Goal: Obtain resource: Download file/media

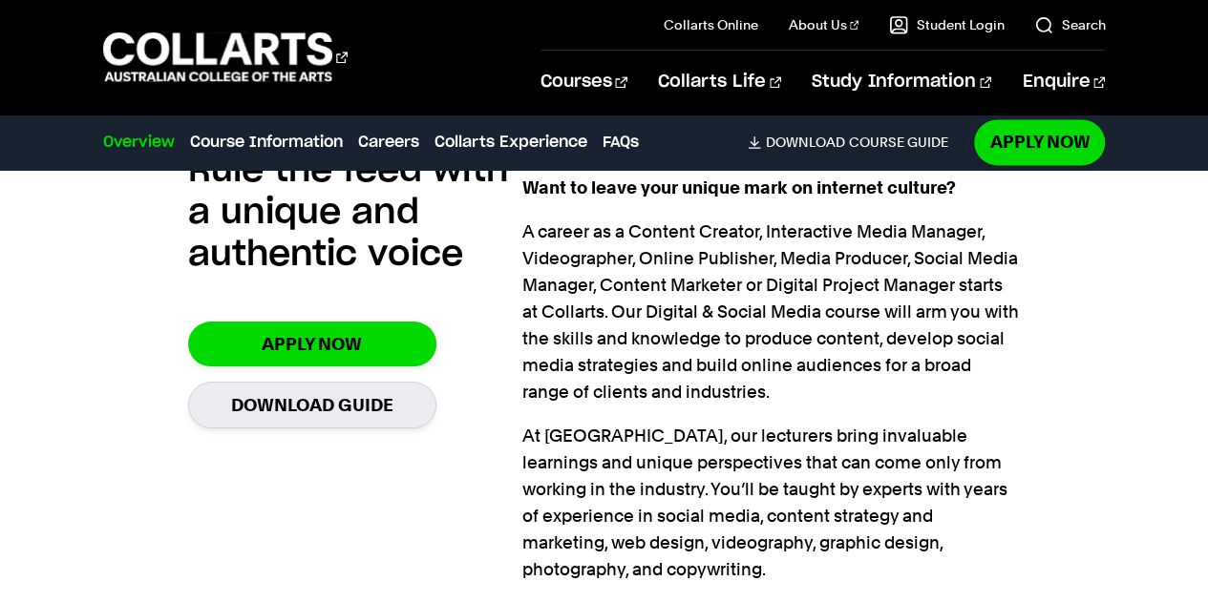
scroll to position [1262, 0]
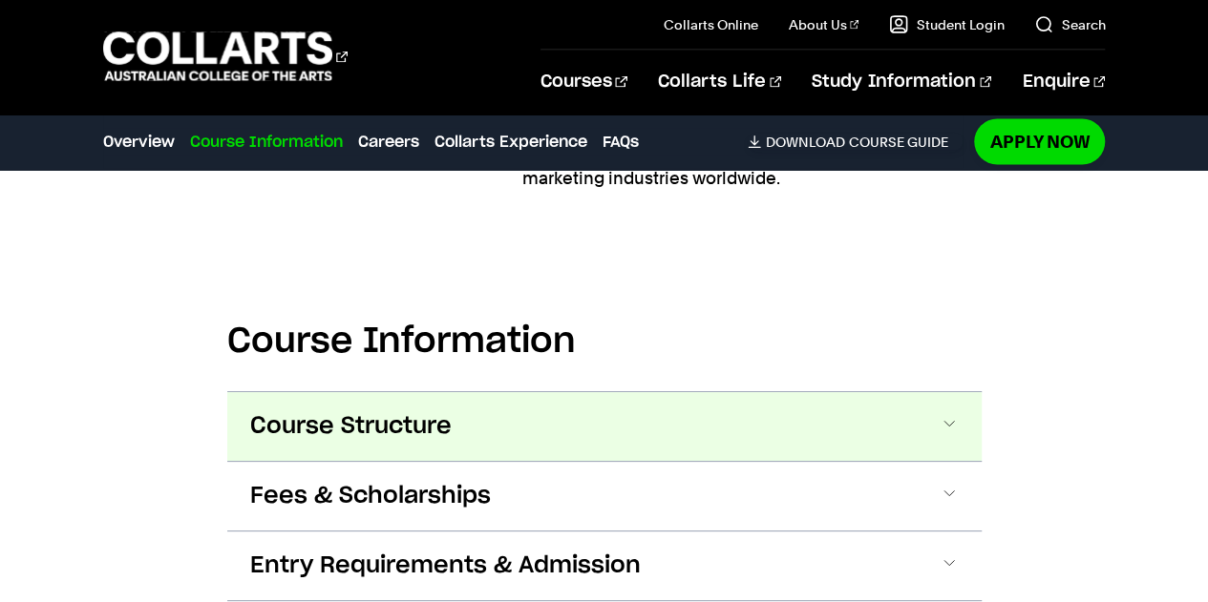
click at [290, 411] on span "Course Structure" at bounding box center [350, 426] width 201 height 31
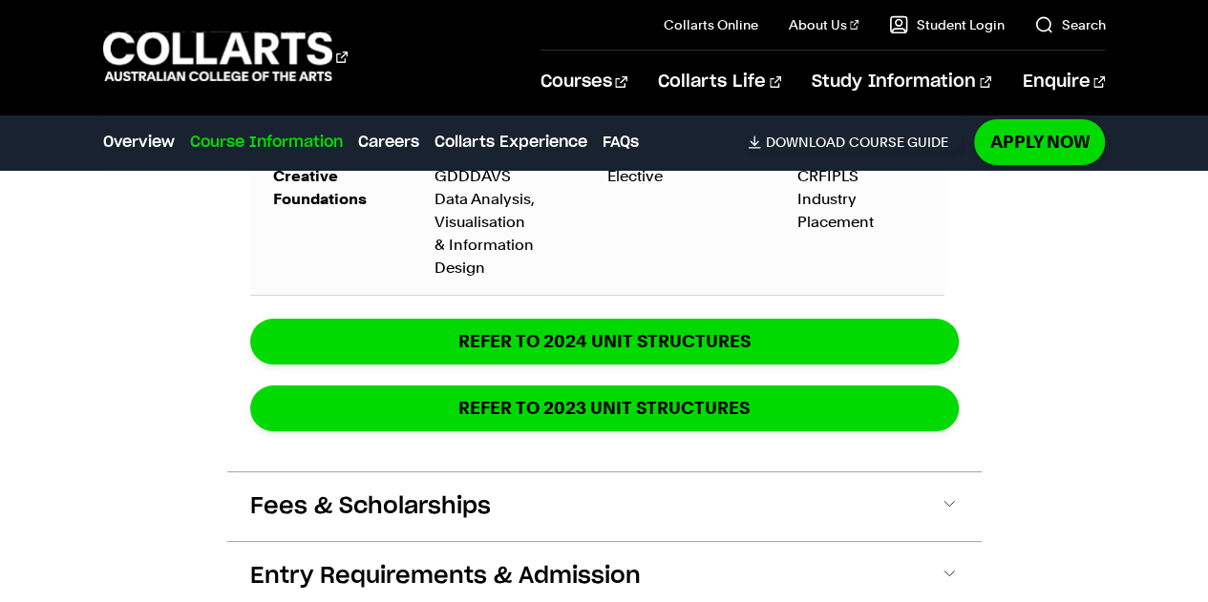
scroll to position [3328, 0]
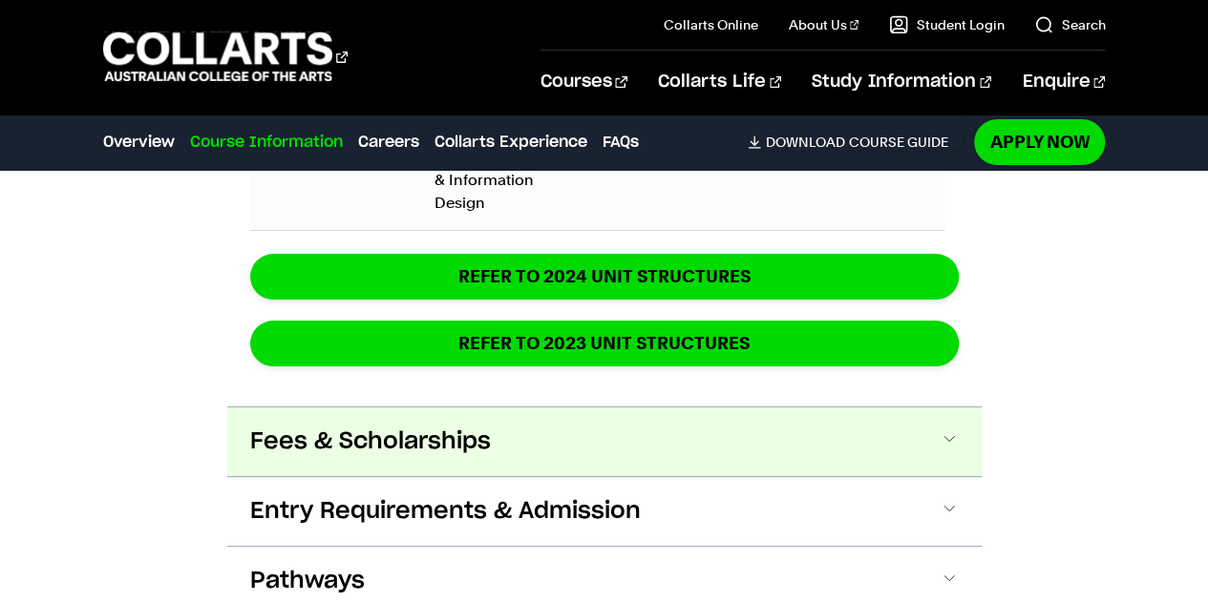
click at [283, 427] on span "Fees & Scholarships" at bounding box center [370, 442] width 241 height 31
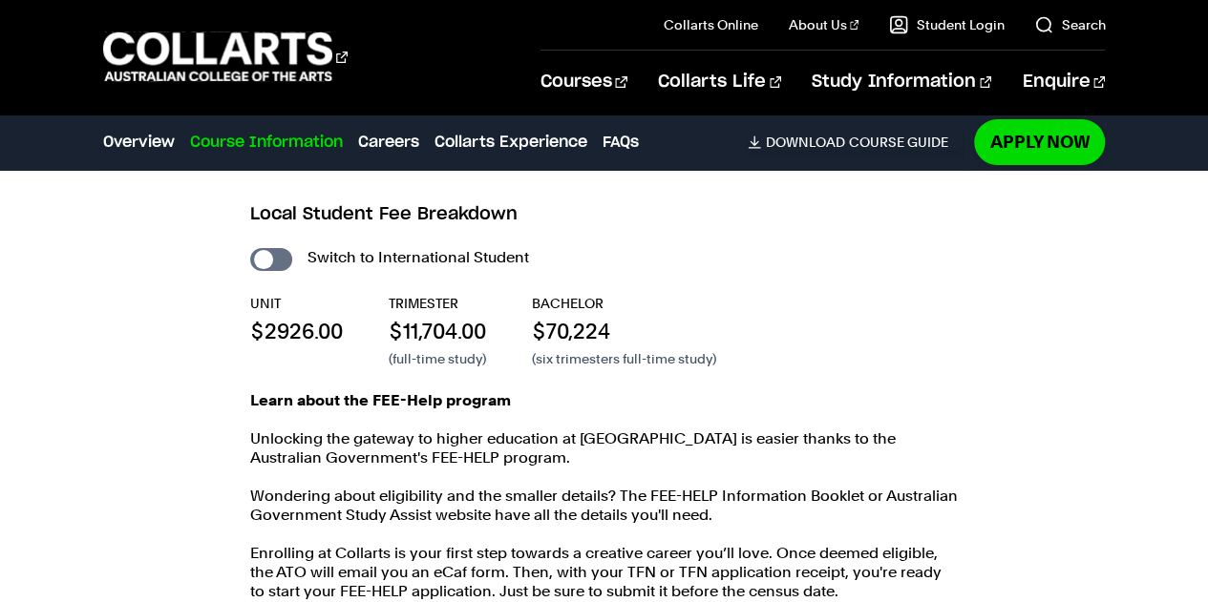
scroll to position [3711, 0]
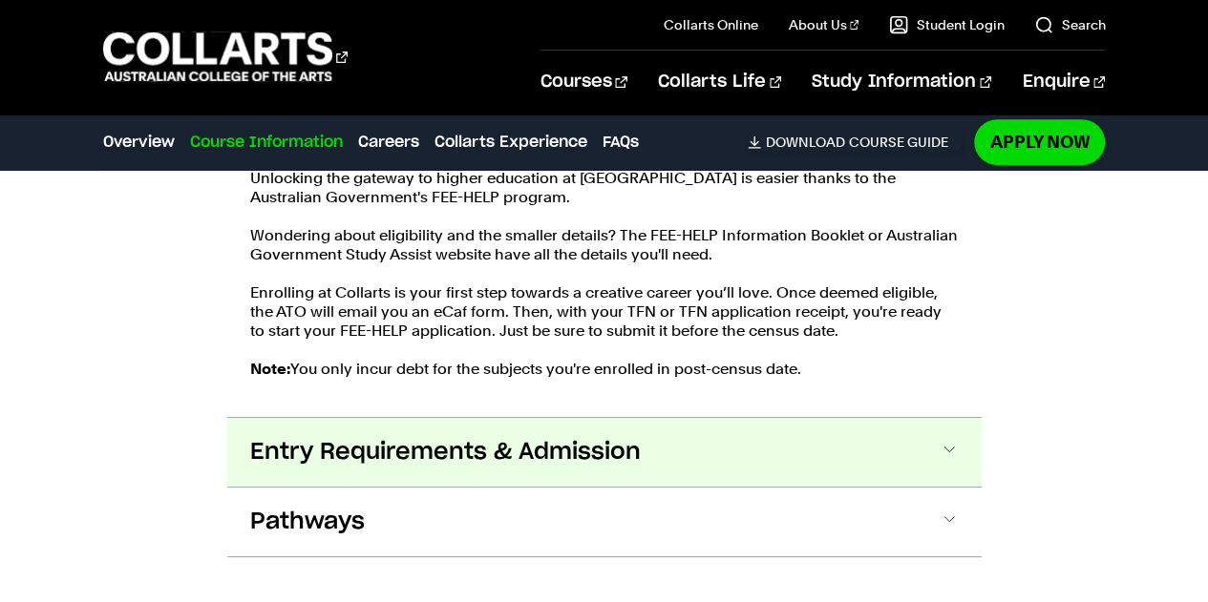
click at [263, 437] on button "Entry Requirements & Admission" at bounding box center [604, 452] width 754 height 69
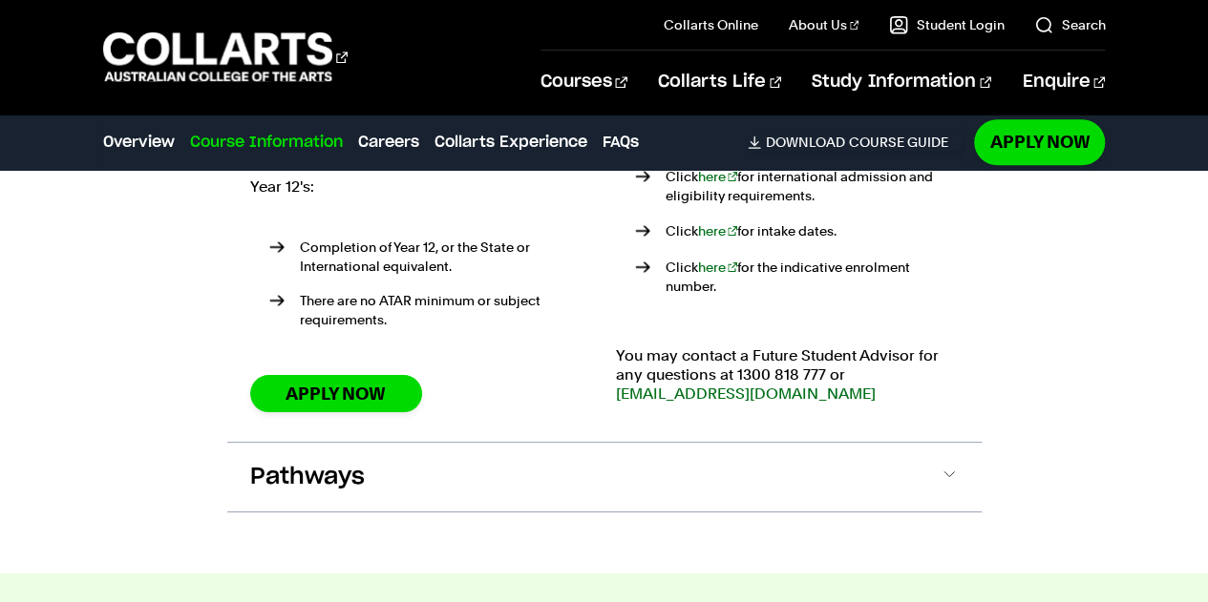
scroll to position [4544, 0]
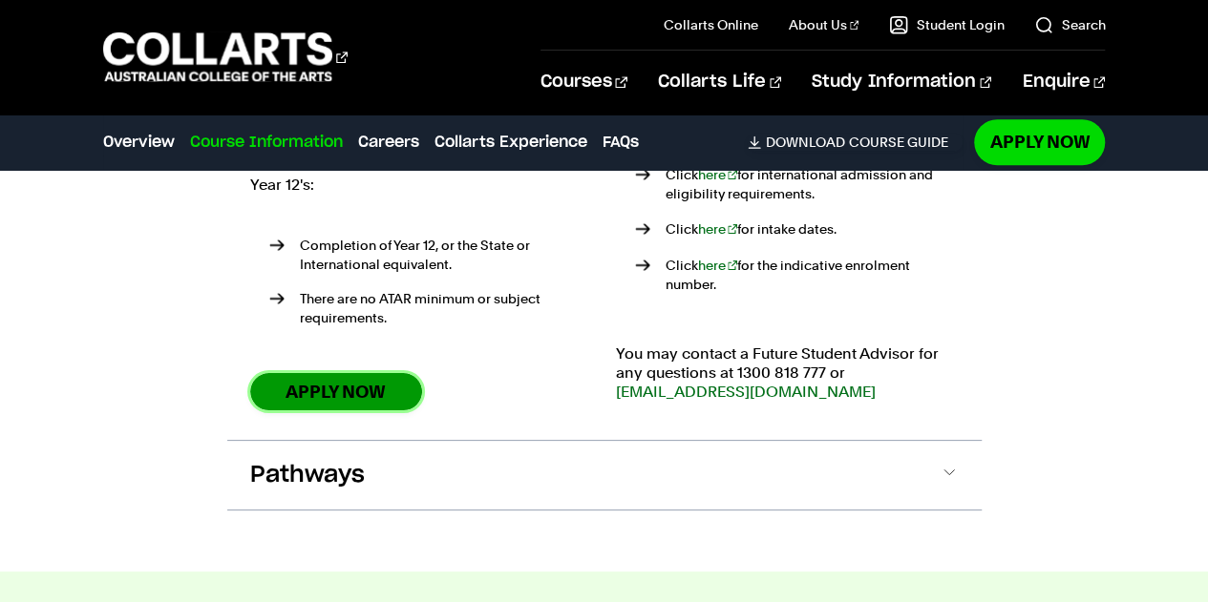
click at [294, 373] on link "Apply Now" at bounding box center [336, 391] width 172 height 37
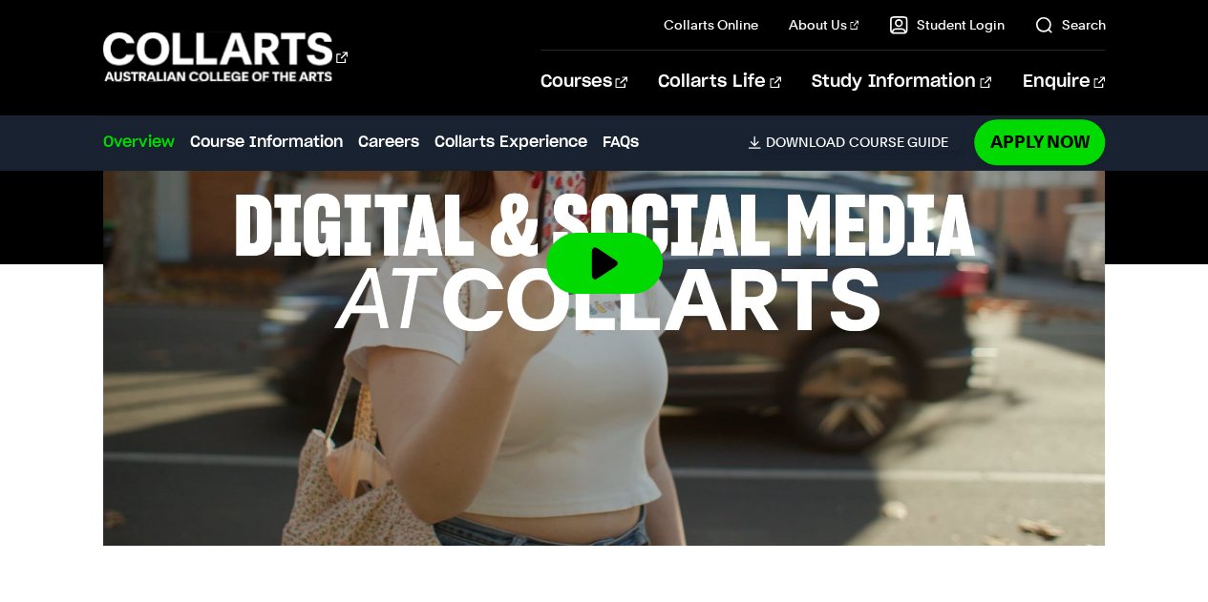
scroll to position [779, 0]
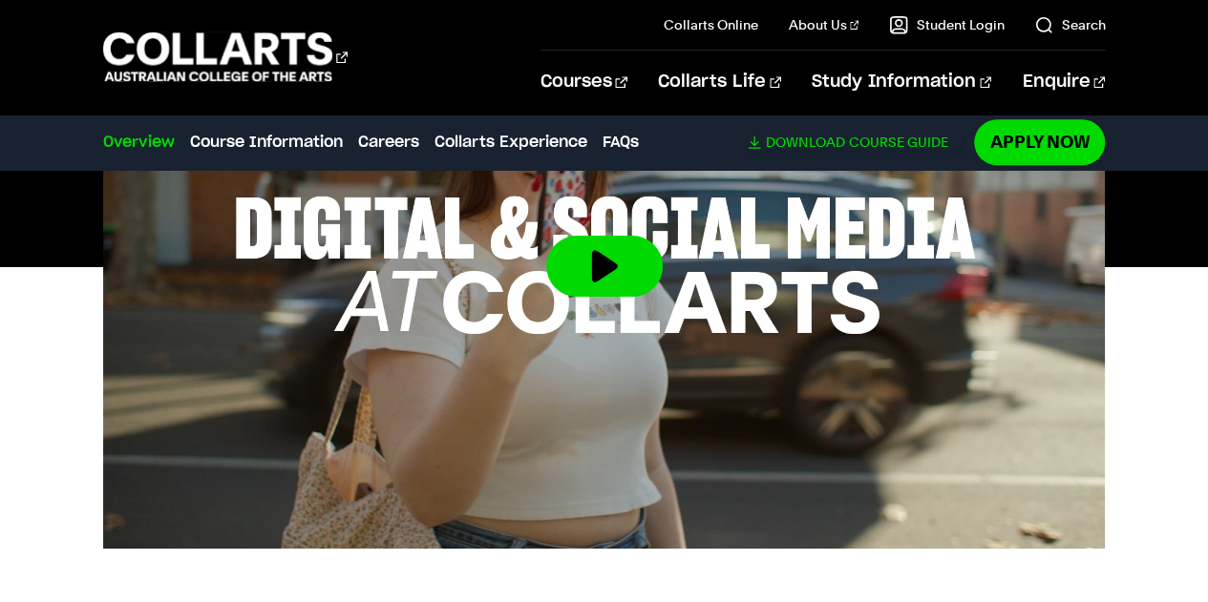
click at [829, 141] on span "Download" at bounding box center [804, 142] width 79 height 17
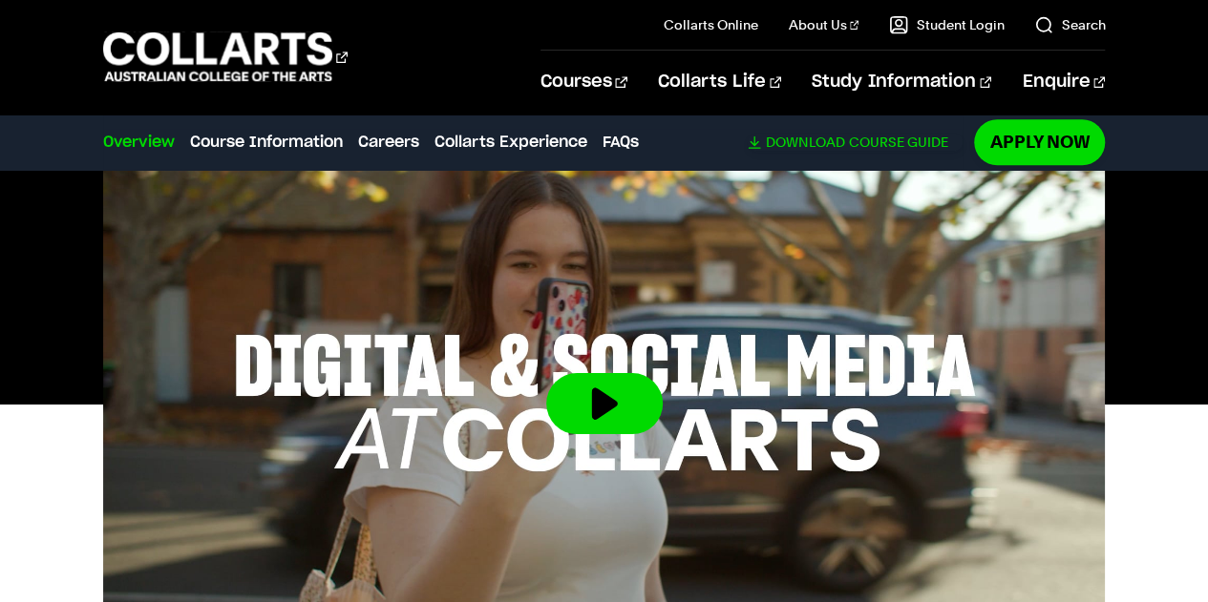
scroll to position [642, 0]
click at [252, 144] on link "Course Information" at bounding box center [266, 142] width 153 height 23
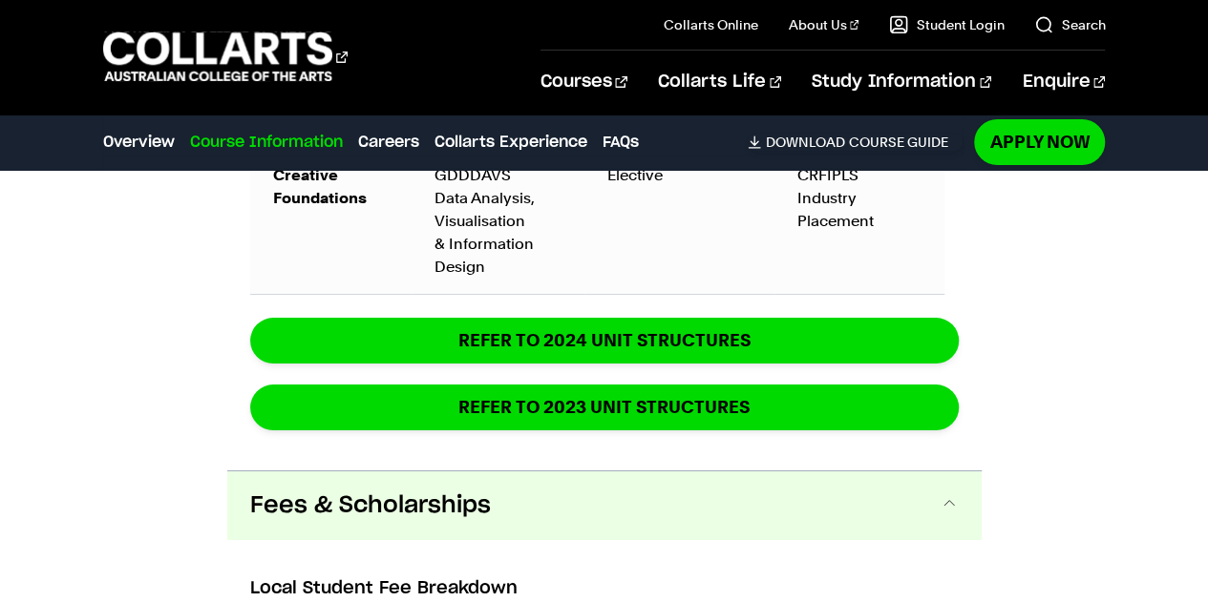
scroll to position [3335, 0]
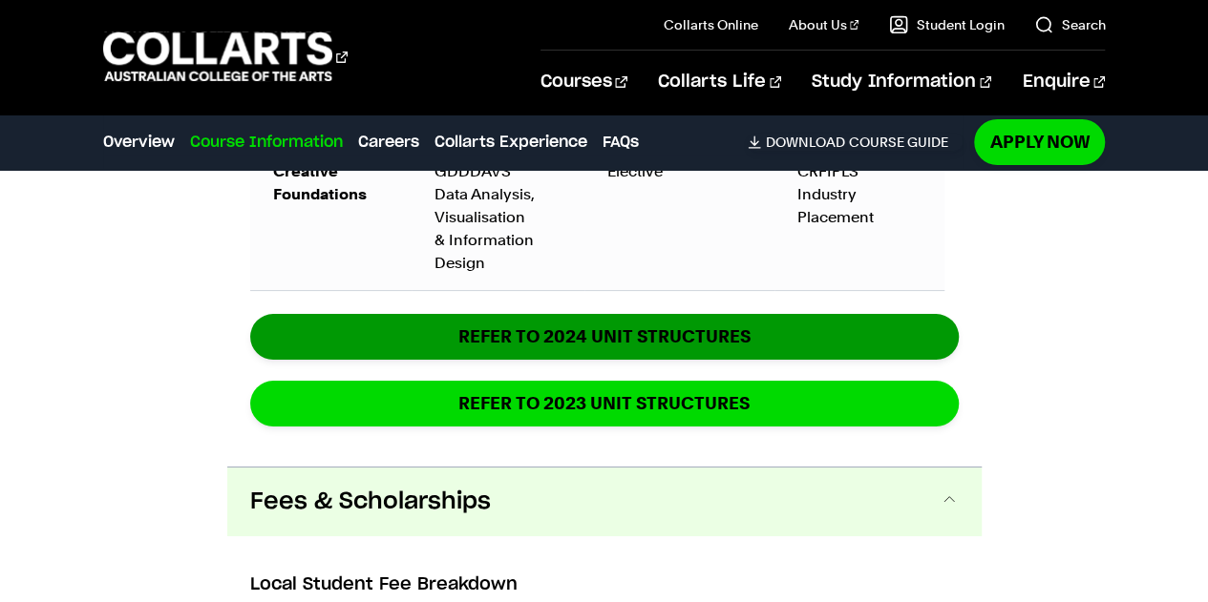
click at [324, 314] on link "REFER TO 2024 unit structures" at bounding box center [604, 336] width 708 height 45
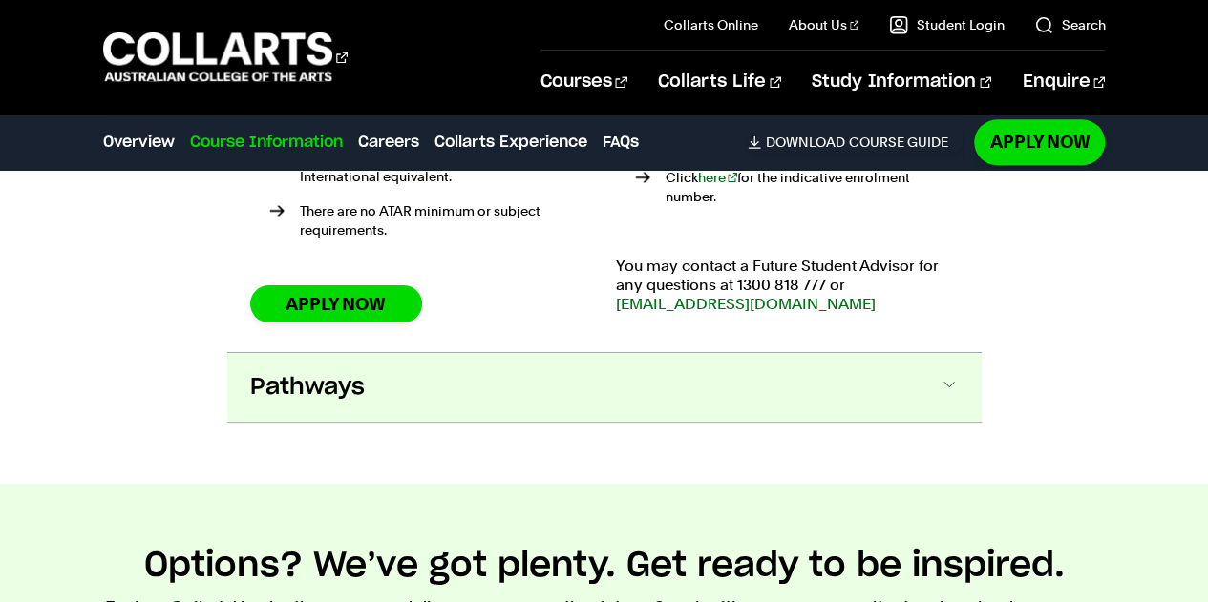
click at [271, 372] on span "Pathways" at bounding box center [307, 387] width 115 height 31
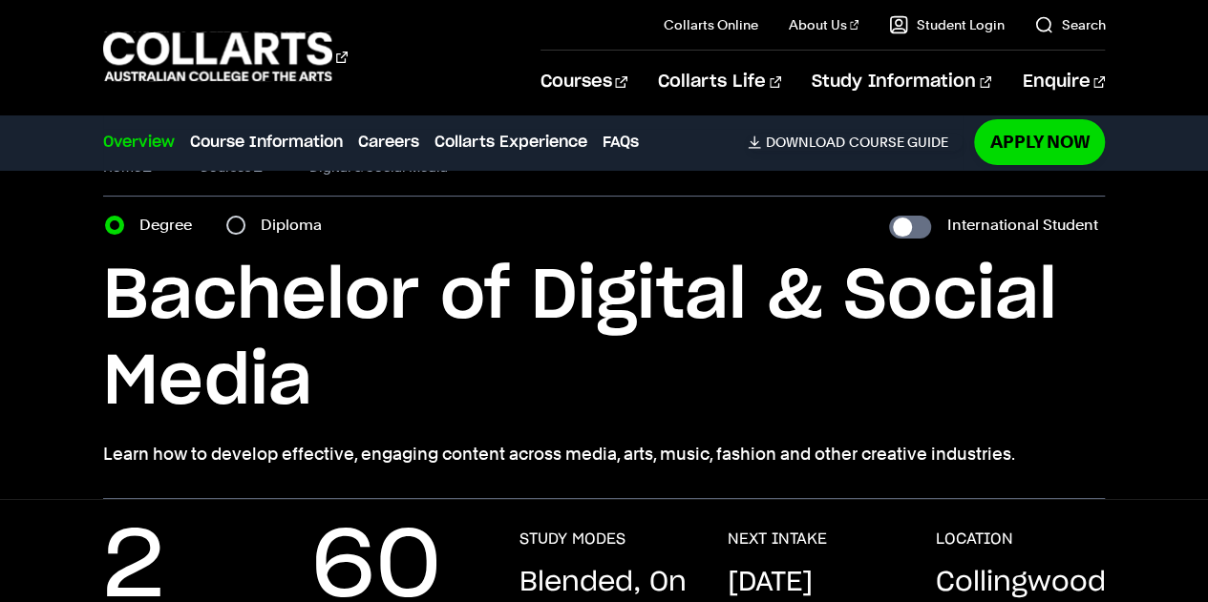
scroll to position [46, 0]
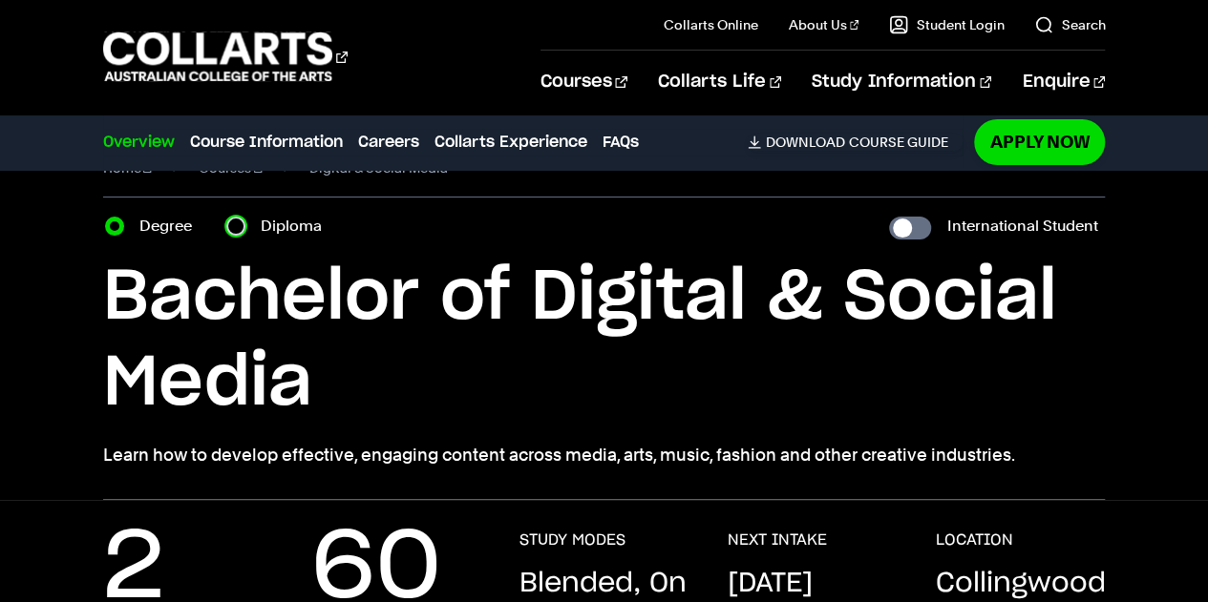
click at [237, 227] on input "Diploma" at bounding box center [235, 226] width 19 height 19
radio input "true"
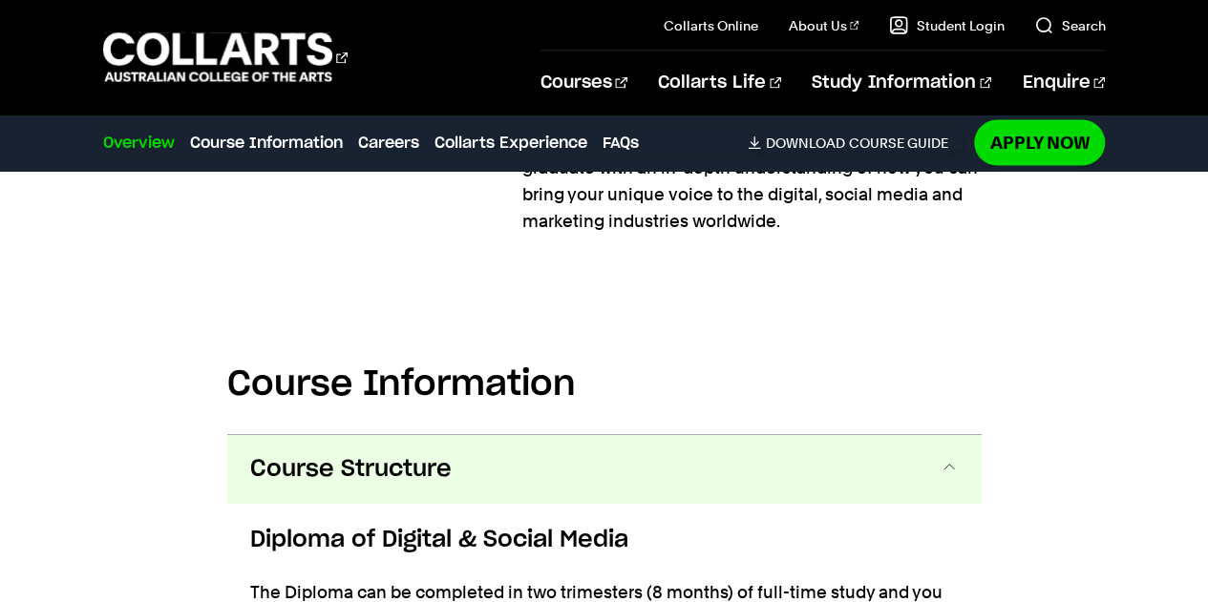
scroll to position [1789, 0]
click at [0, 0] on button "Course Structure" at bounding box center [0, 0] width 0 height 0
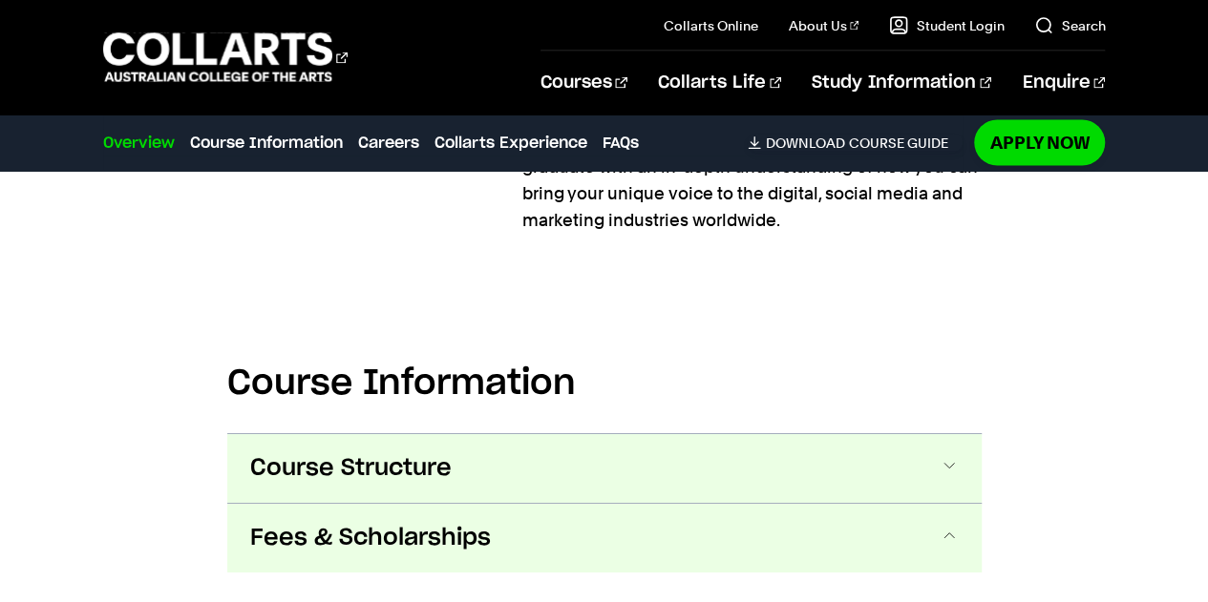
click at [0, 0] on button "Course Structure" at bounding box center [0, 0] width 0 height 0
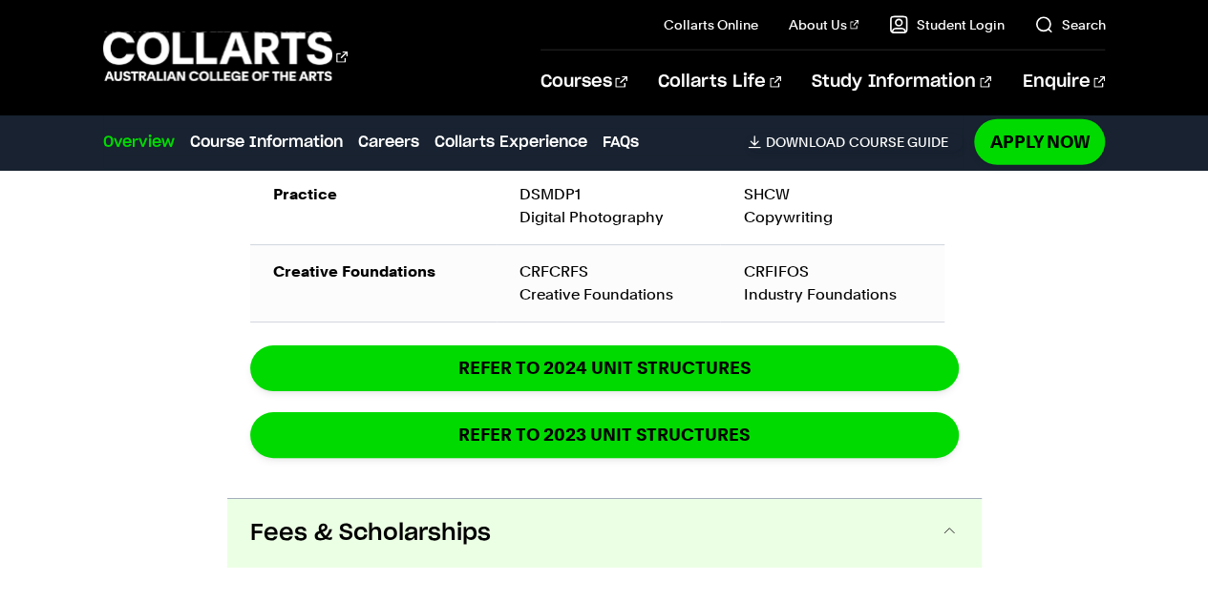
scroll to position [2622, 0]
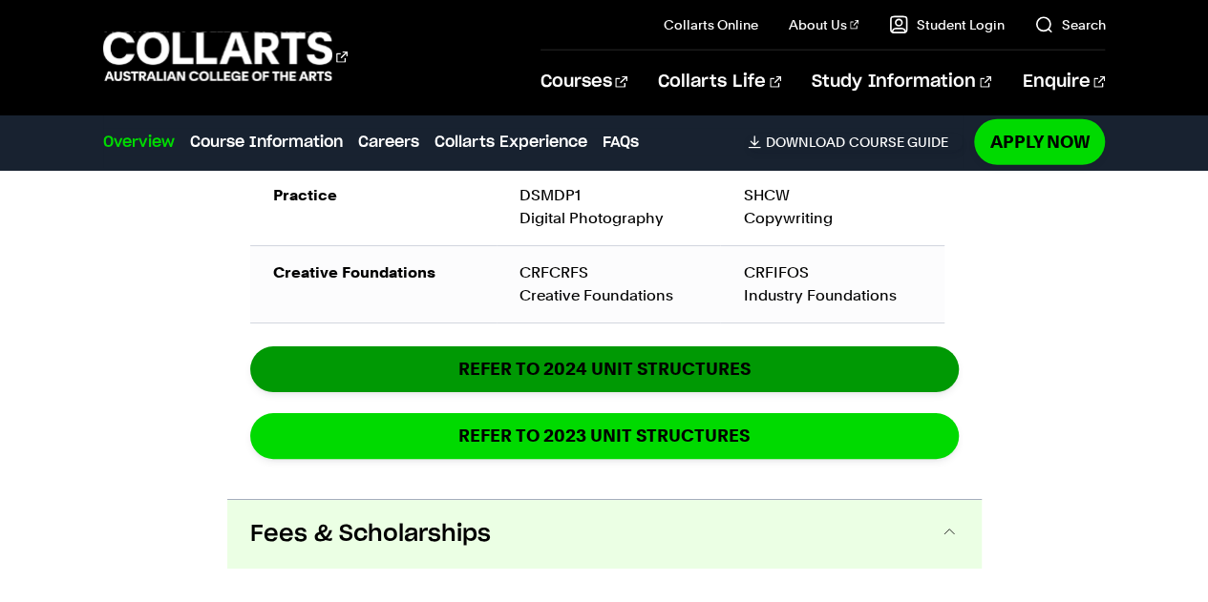
click at [0, 0] on link "REFER TO 2024 unit structures" at bounding box center [0, 0] width 0 height 0
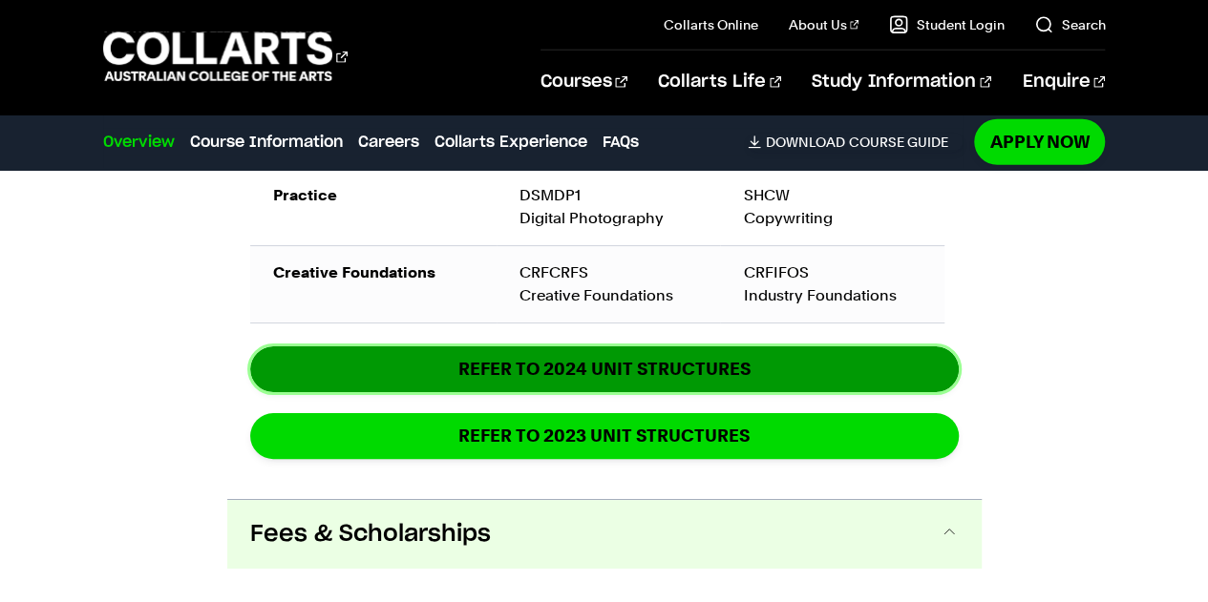
click at [0, 0] on link "REFER TO 2024 unit structures" at bounding box center [0, 0] width 0 height 0
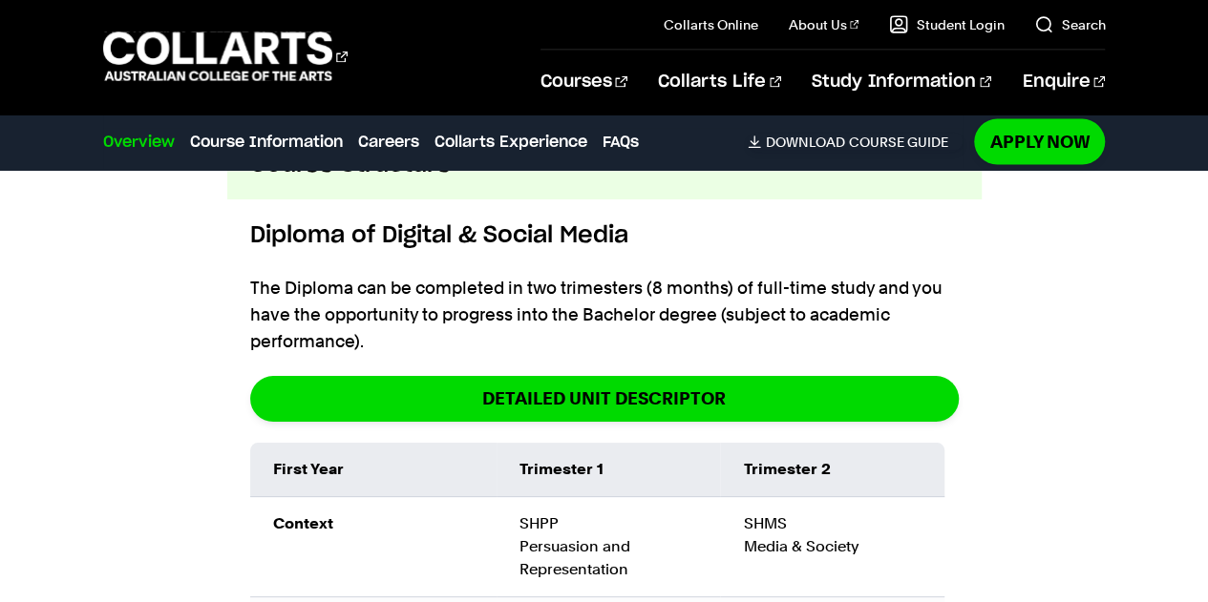
scroll to position [2093, 0]
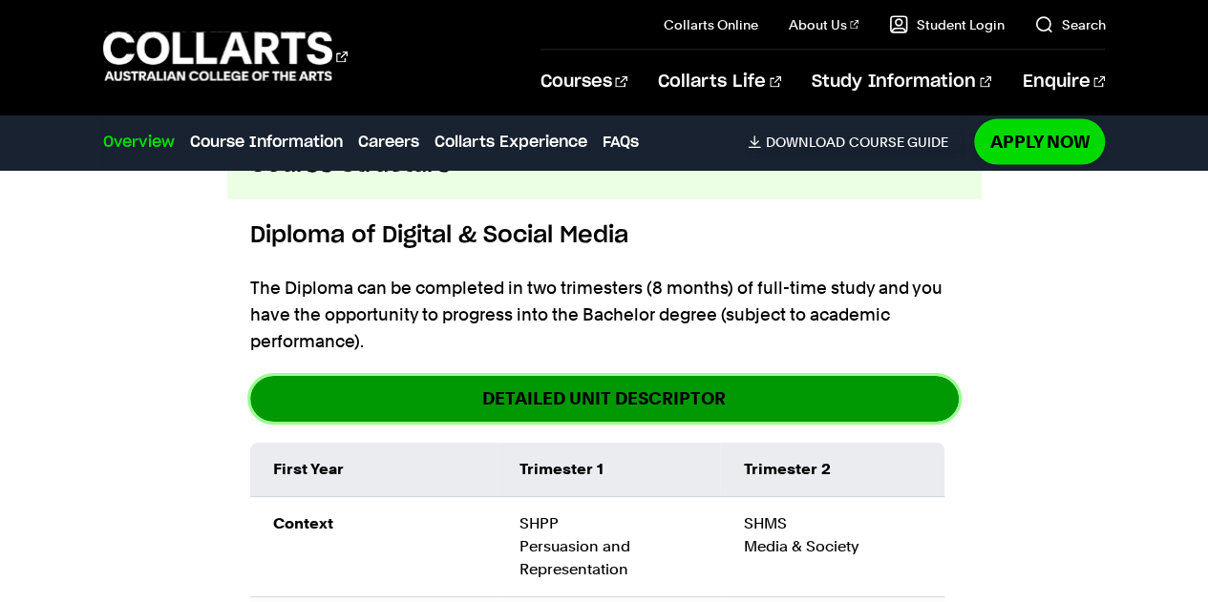
click at [0, 0] on link "DETAILED UNIT DESCRIPTOR" at bounding box center [0, 0] width 0 height 0
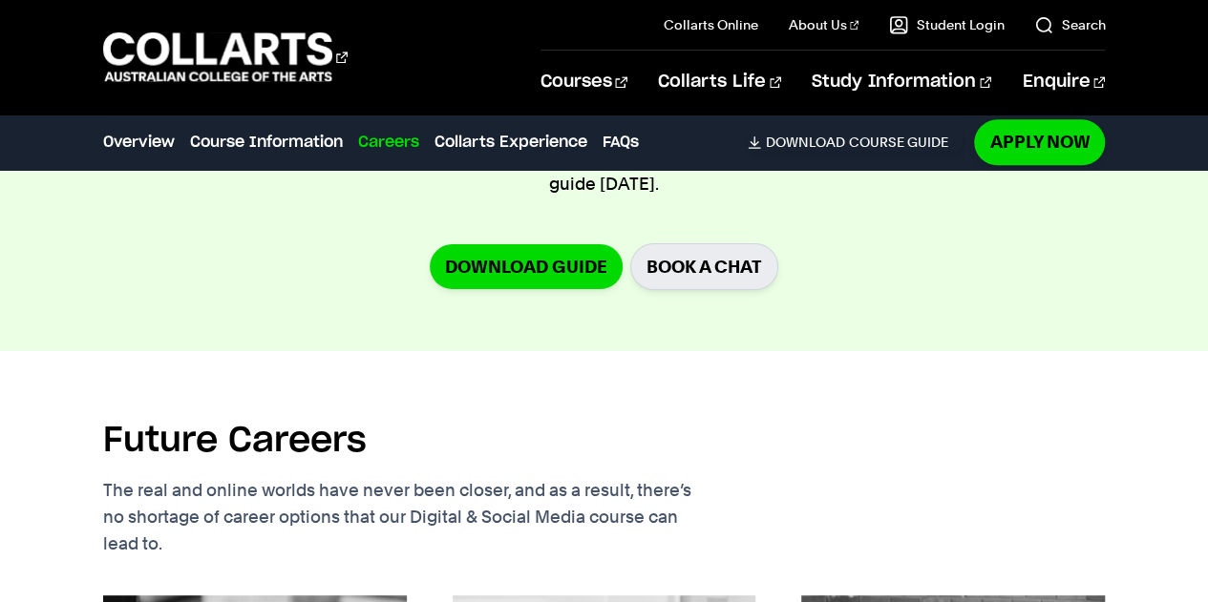
scroll to position [4804, 0]
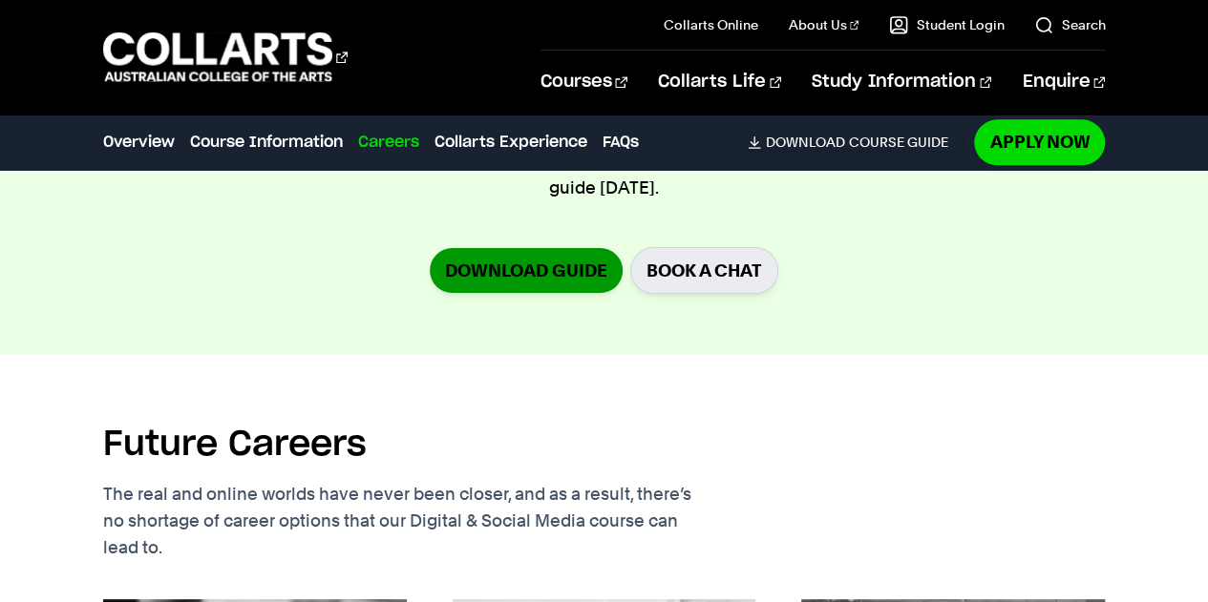
click at [512, 248] on link "Download Guide" at bounding box center [526, 270] width 193 height 45
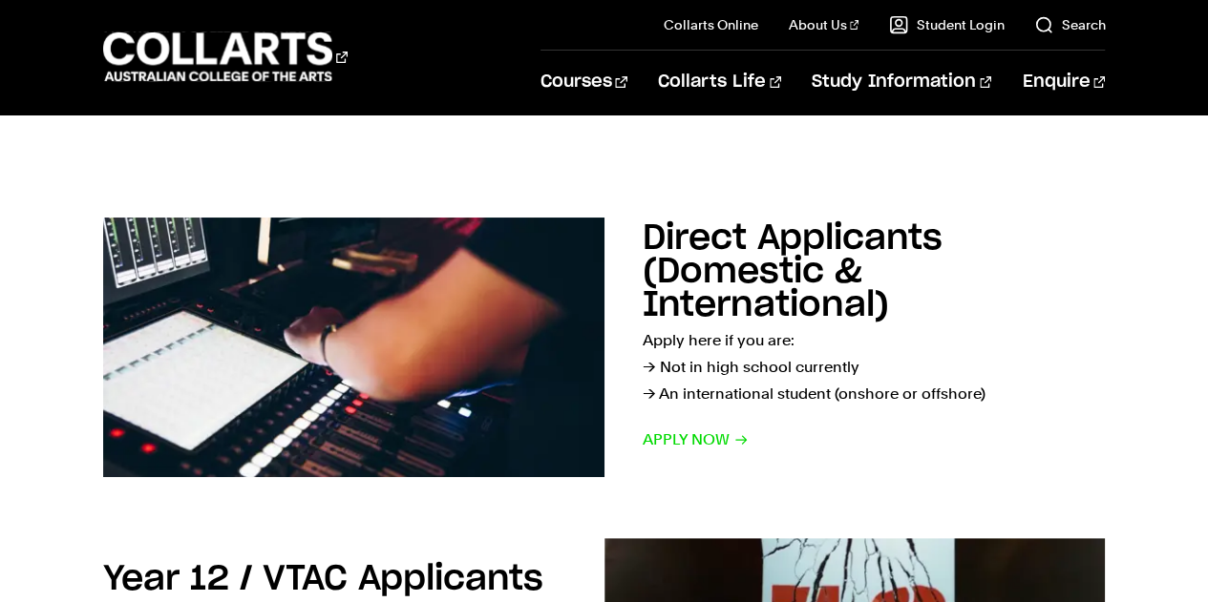
scroll to position [185, 0]
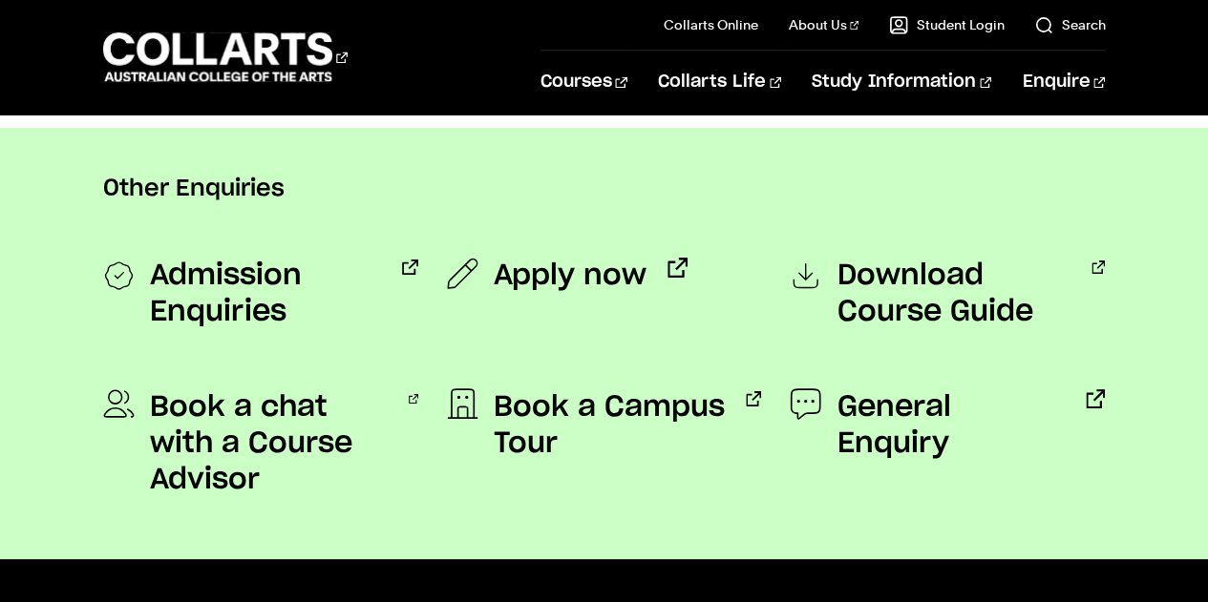
scroll to position [1524, 0]
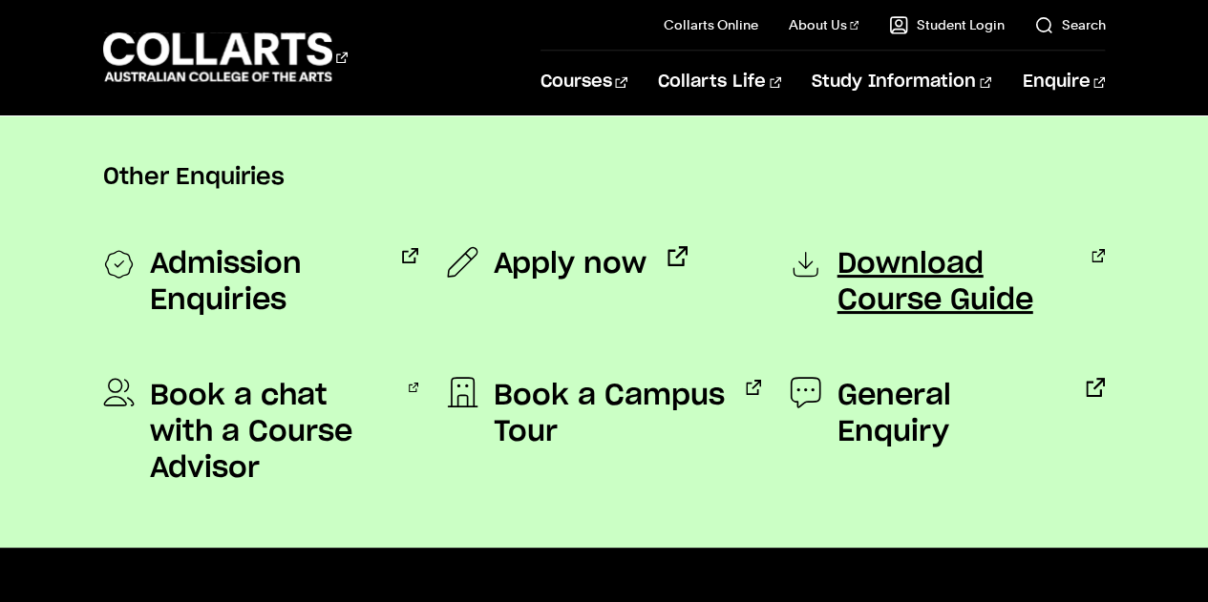
click at [893, 278] on span "Download Course Guide" at bounding box center [953, 282] width 234 height 73
